Goal: Information Seeking & Learning: Learn about a topic

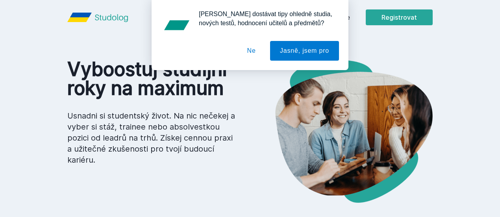
click at [247, 49] on button "Ne" at bounding box center [251, 51] width 28 height 20
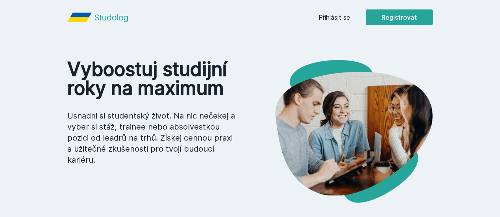
click at [350, 16] on link "Přihlásit se" at bounding box center [335, 17] width 32 height 9
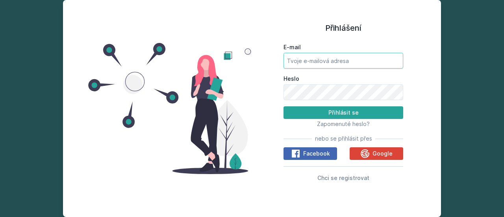
type input "[EMAIL_ADDRESS][DOMAIN_NAME]"
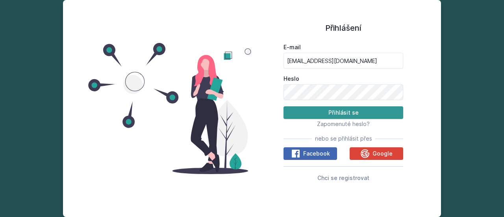
click at [345, 113] on button "Přihlásit se" at bounding box center [344, 112] width 120 height 13
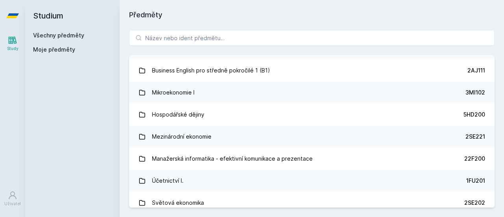
scroll to position [173, 0]
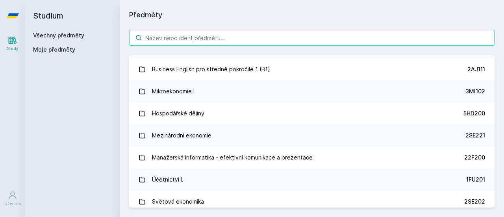
click at [207, 34] on input "search" at bounding box center [311, 38] width 365 height 16
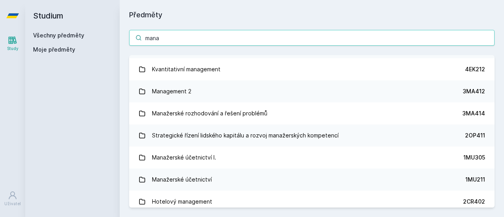
type input "mana"
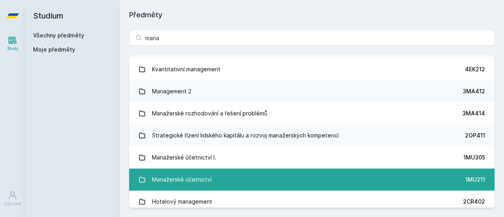
click at [199, 186] on div "Manažerské účetnictví" at bounding box center [182, 180] width 60 height 16
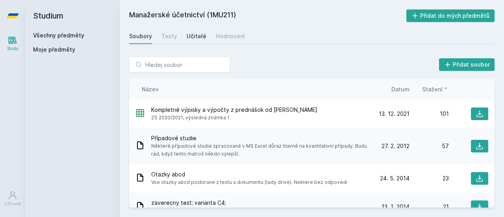
click at [198, 38] on div "Učitelé" at bounding box center [197, 36] width 20 height 8
